Goal: Information Seeking & Learning: Learn about a topic

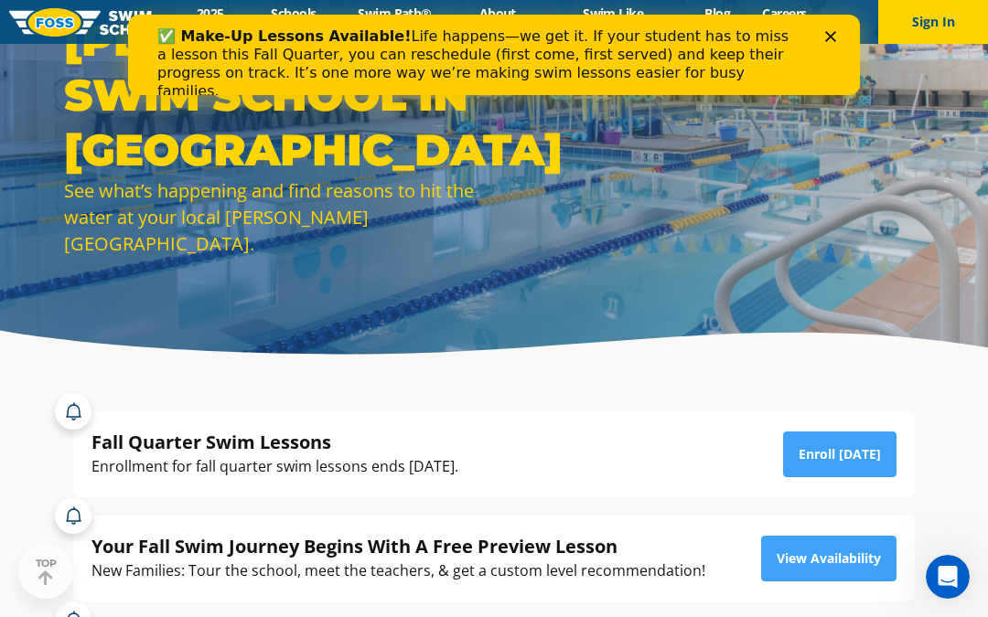
scroll to position [228, 0]
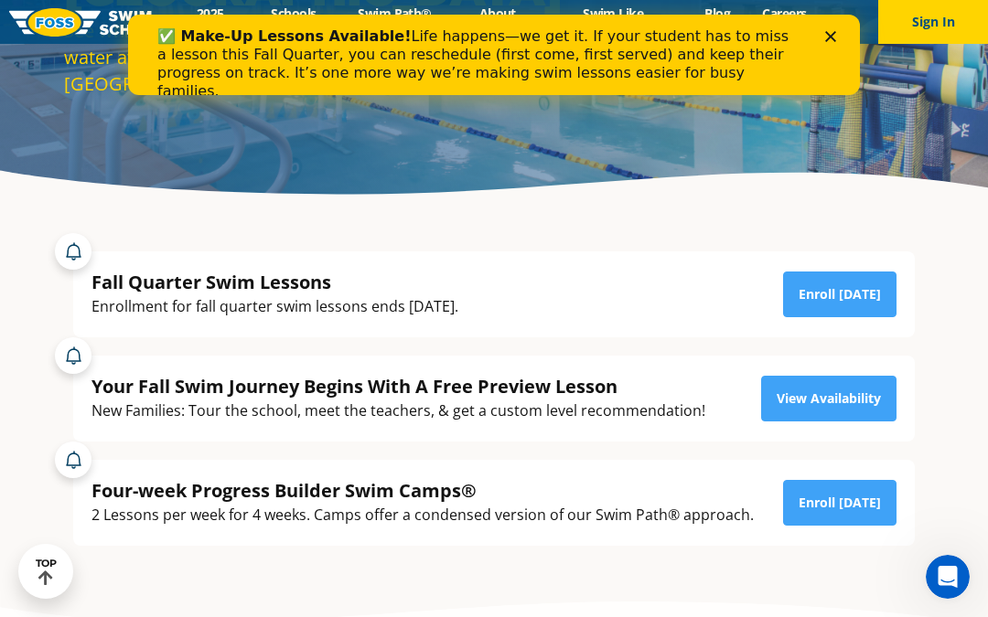
click at [129, 319] on div "Enrollment for fall quarter swim lessons ends [DATE]." at bounding box center [274, 307] width 367 height 25
click at [118, 319] on div "Enrollment for fall quarter swim lessons ends [DATE]." at bounding box center [274, 307] width 367 height 25
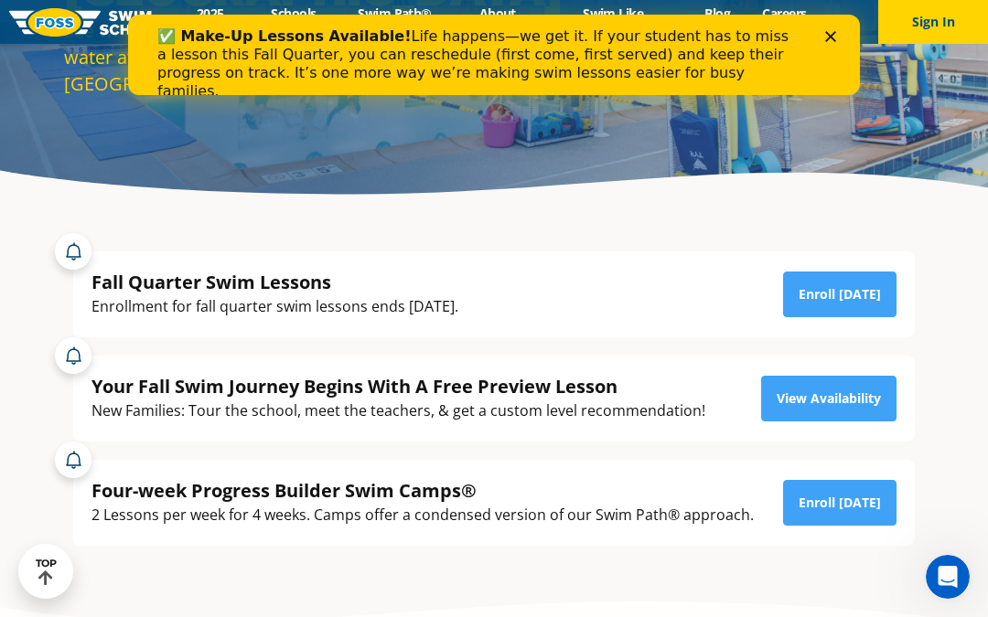
click at [130, 295] on div "Fall Quarter Swim Lessons" at bounding box center [274, 282] width 367 height 25
click at [832, 32] on icon "Close" at bounding box center [830, 36] width 11 height 11
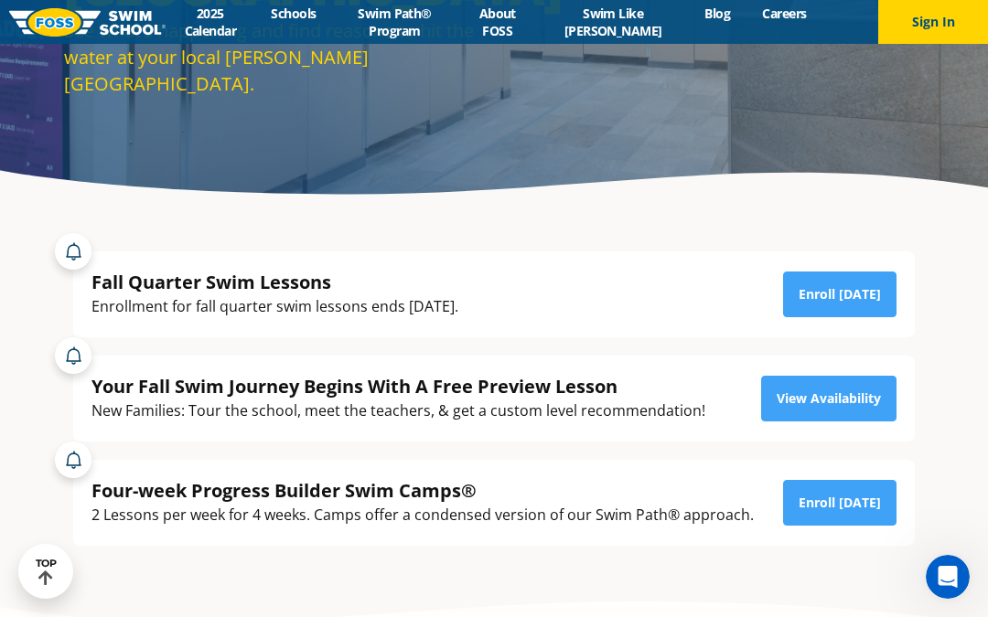
click at [638, 32] on link "Swim Like [PERSON_NAME]" at bounding box center [613, 22] width 152 height 35
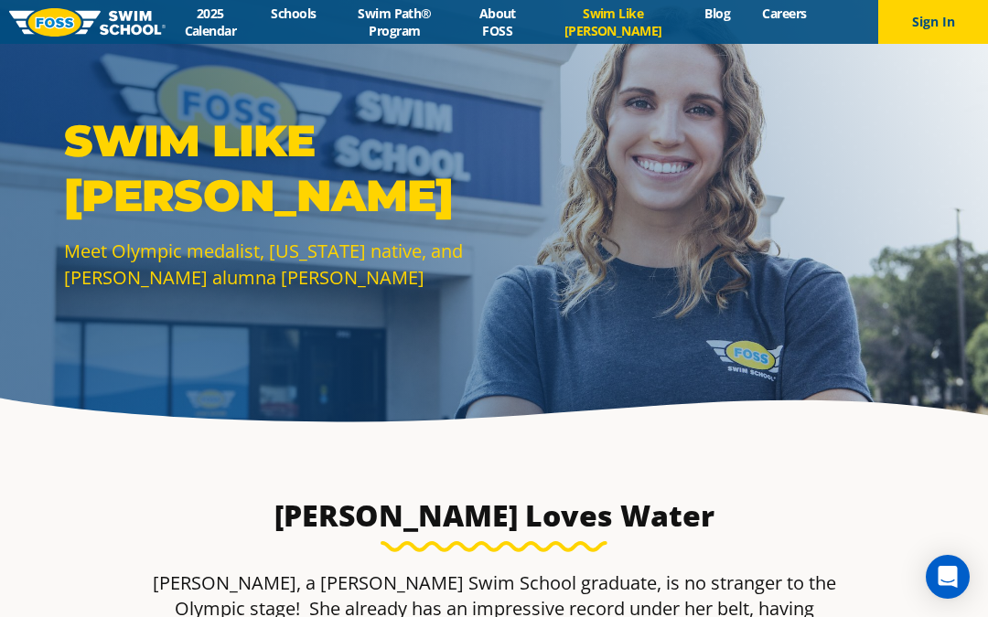
click at [516, 14] on link "About FOSS" at bounding box center [497, 22] width 80 height 35
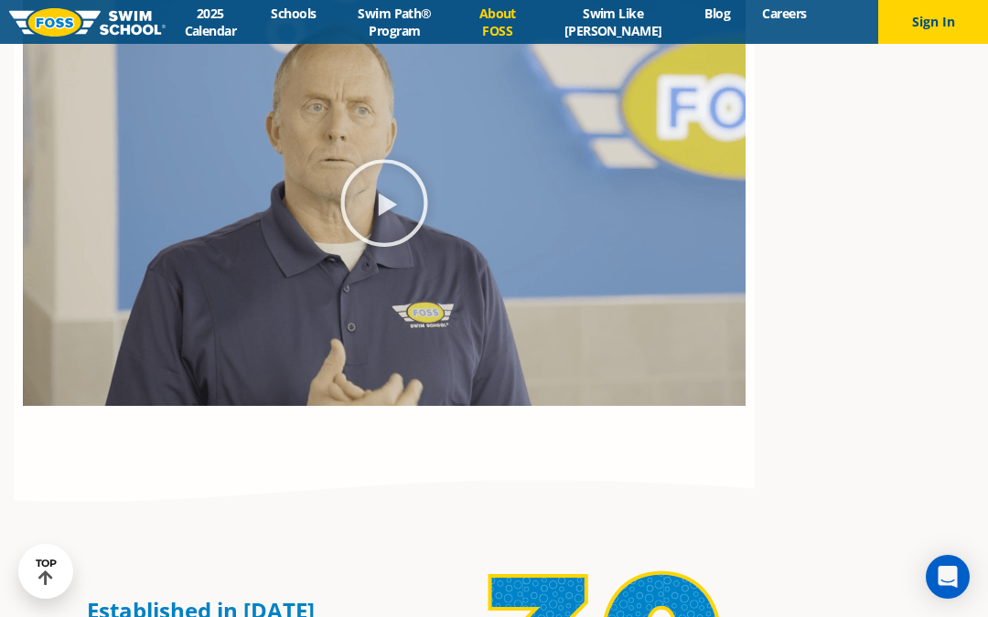
scroll to position [984, 0]
